Goal: Navigation & Orientation: Go to known website

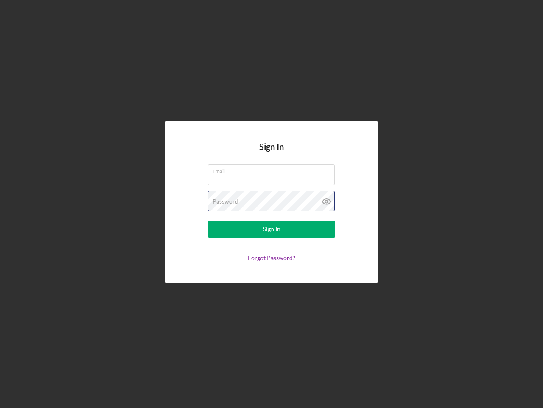
click at [272, 204] on div "Password" at bounding box center [271, 201] width 127 height 21
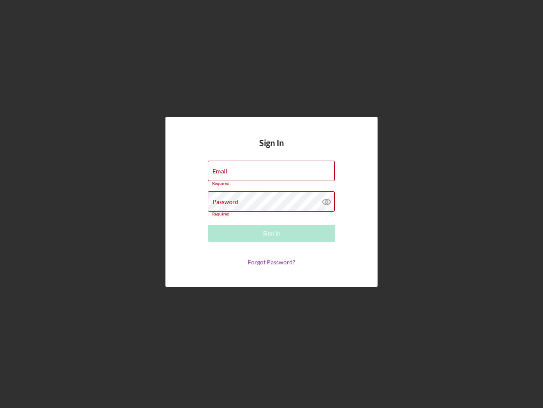
click at [327, 201] on icon at bounding box center [326, 201] width 21 height 21
